Goal: Find specific page/section: Find specific page/section

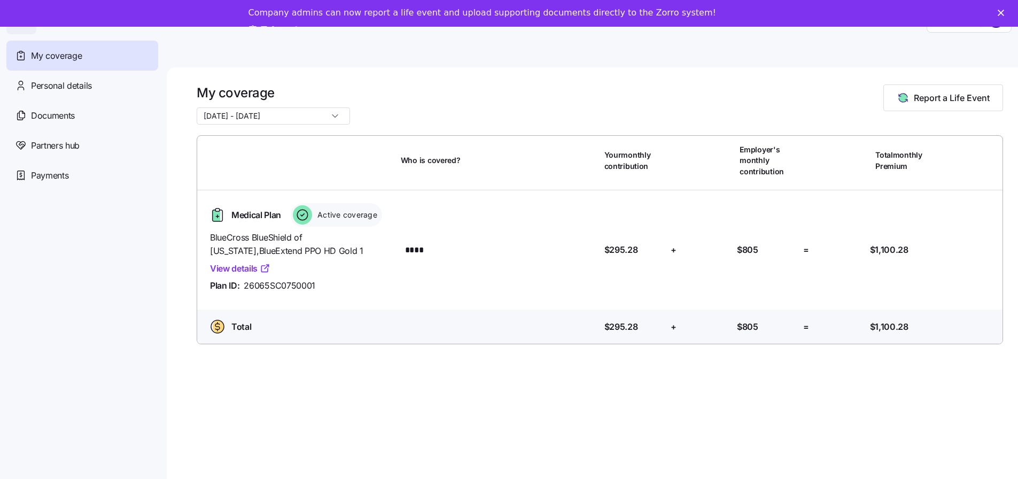
click at [1004, 14] on polygon "Close" at bounding box center [1000, 13] width 6 height 6
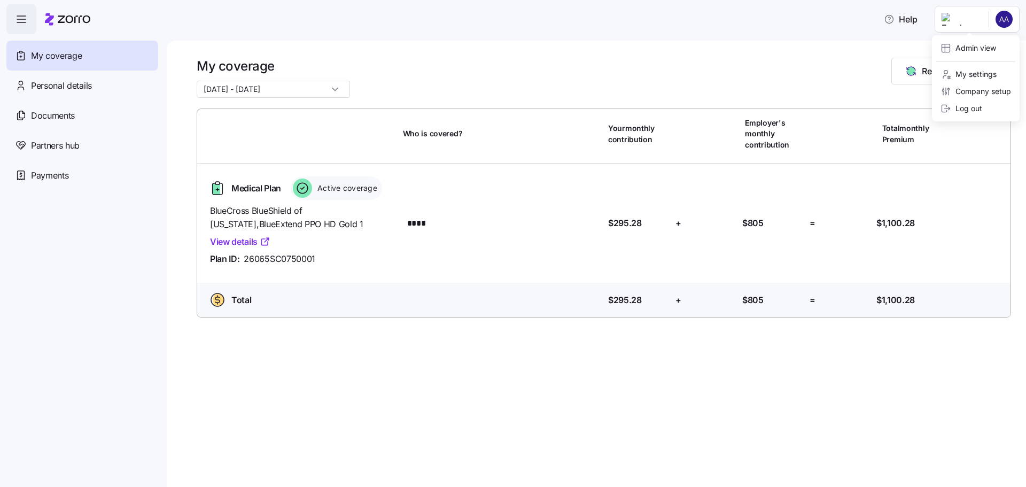
click at [1009, 21] on html "Help My coverage Personal details Documents Partners hub Payments My coverage 0…" at bounding box center [513, 240] width 1026 height 480
click at [985, 47] on div "Admin view" at bounding box center [968, 48] width 56 height 12
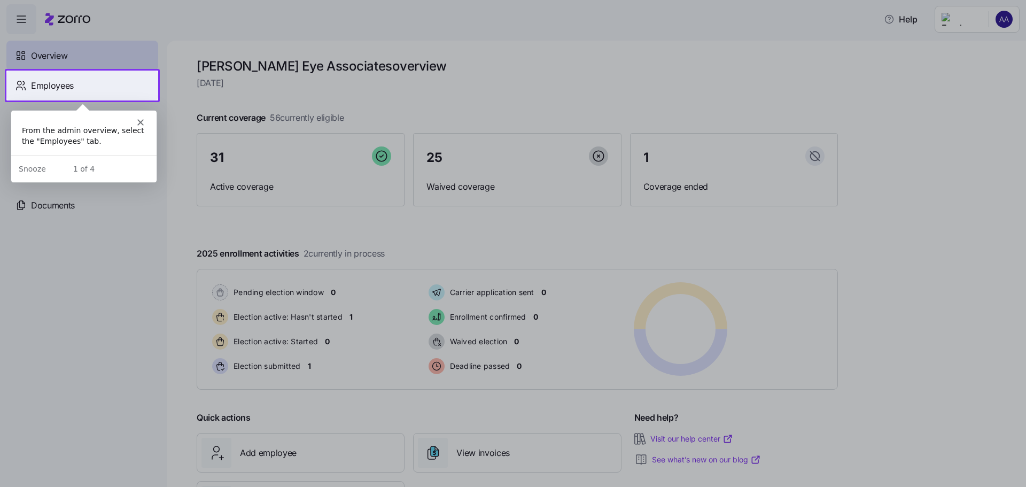
click at [54, 86] on span "Employees" at bounding box center [52, 85] width 43 height 13
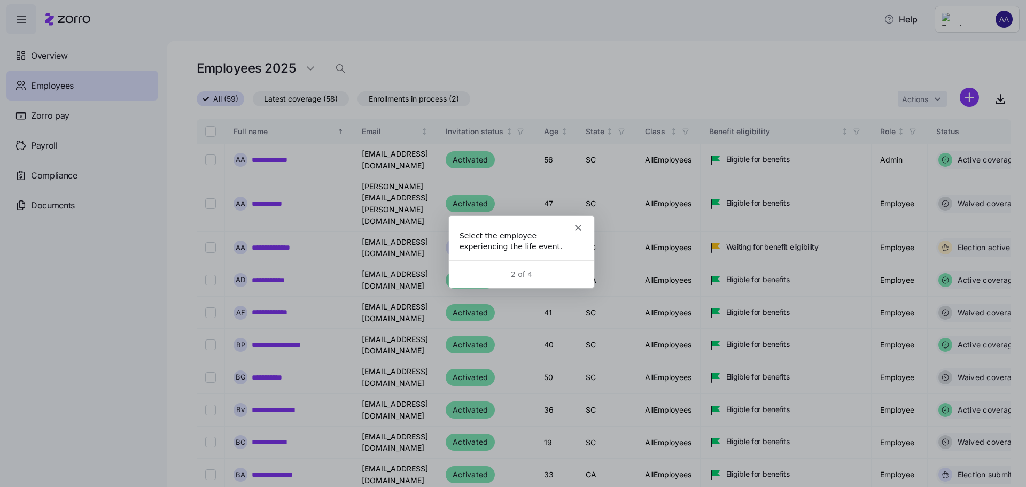
click at [50, 79] on span "Employees" at bounding box center [52, 85] width 43 height 13
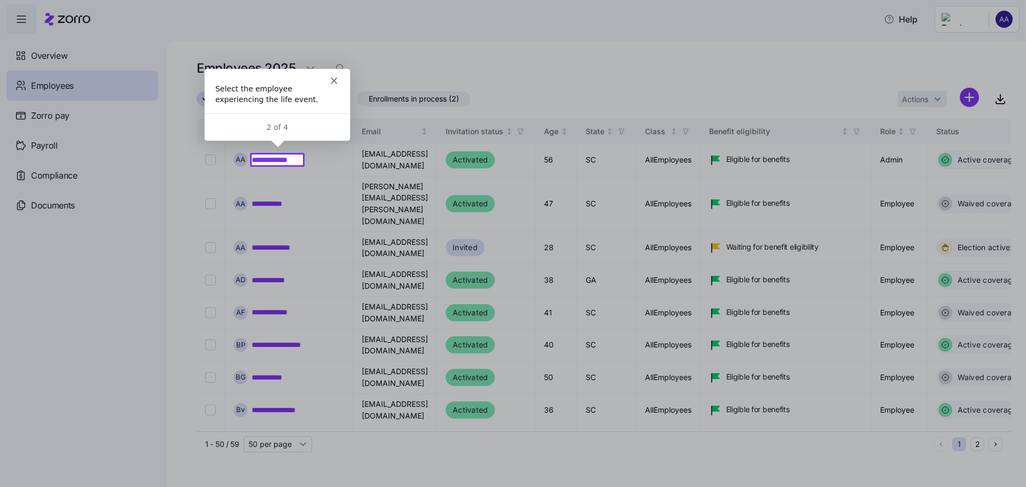
click at [331, 81] on polygon "Close" at bounding box center [333, 79] width 6 height 6
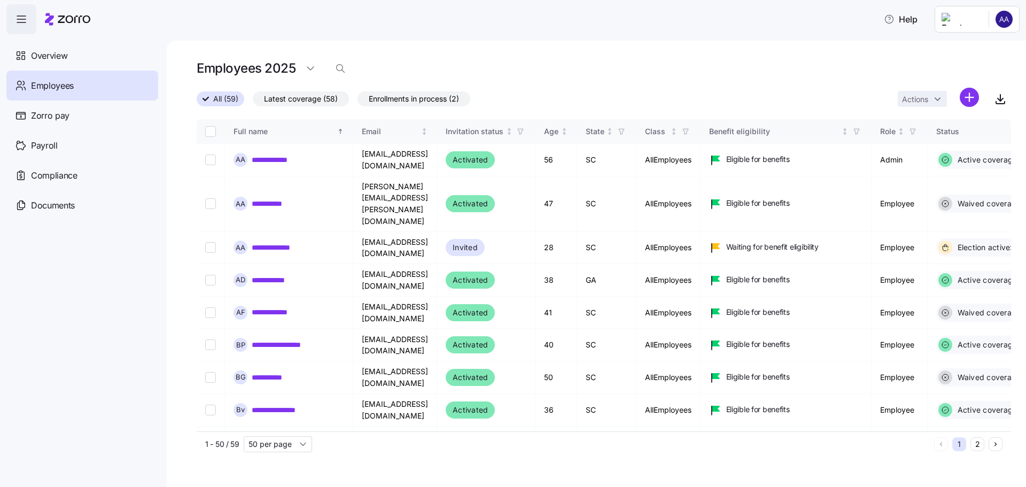
click at [585, 54] on div "**********" at bounding box center [596, 264] width 859 height 446
